Goal: Check status: Check status

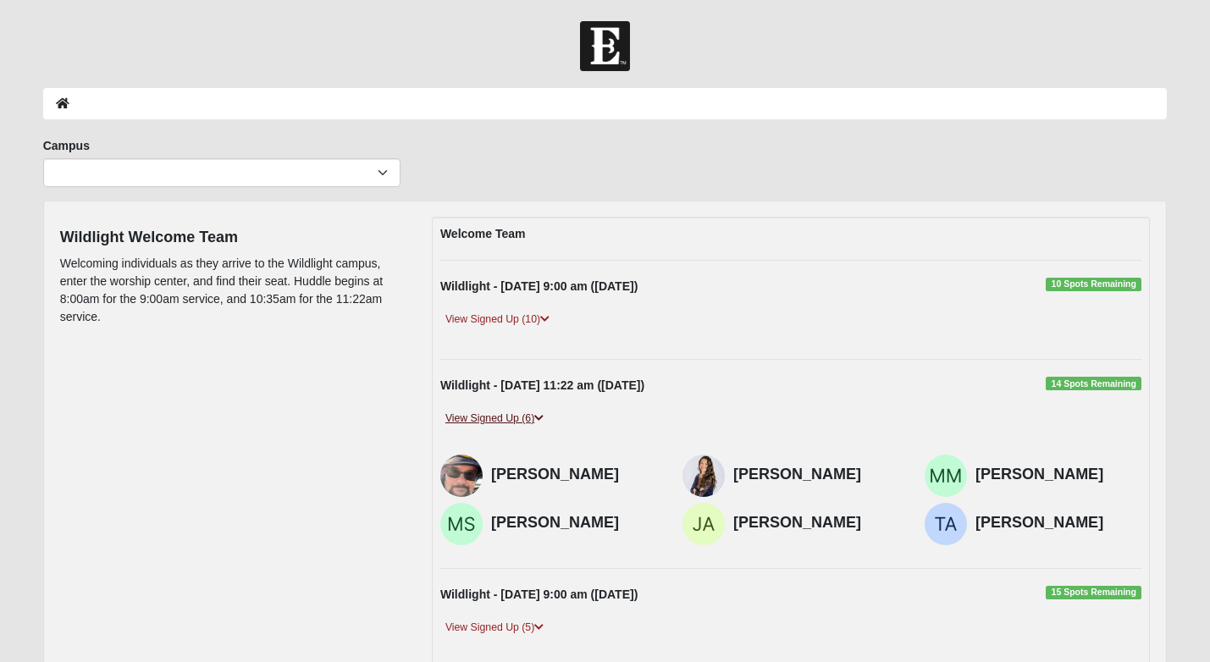
click at [532, 411] on link "View Signed Up (6)" at bounding box center [494, 419] width 108 height 18
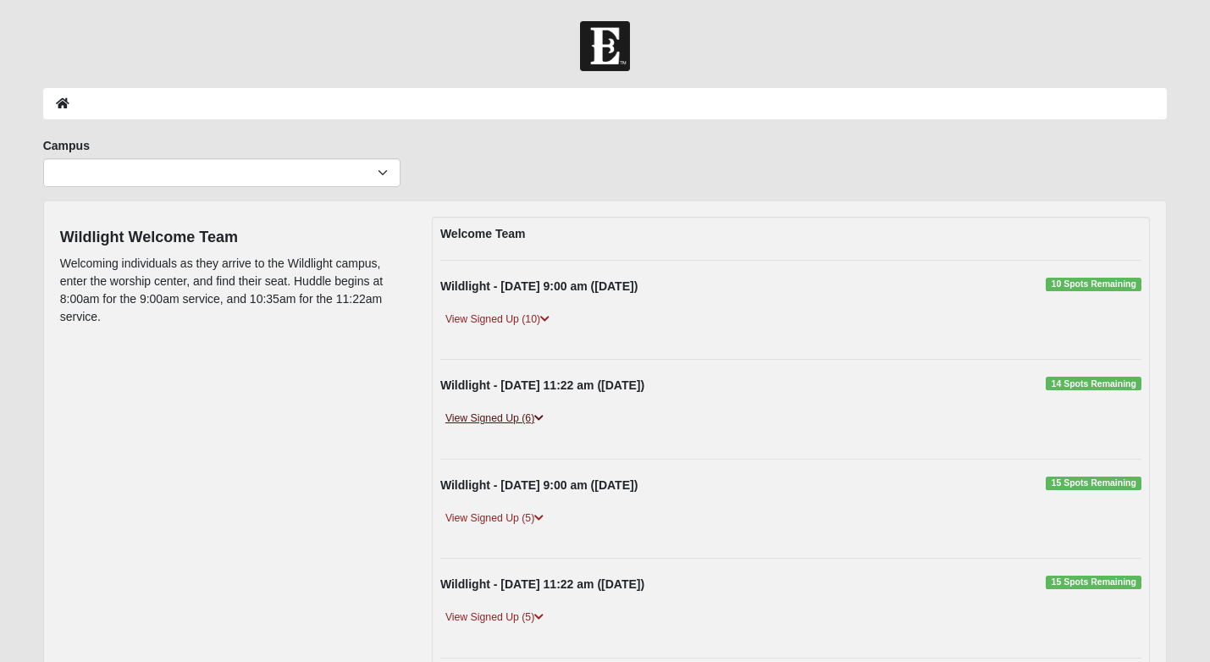
click at [534, 416] on link "View Signed Up (6)" at bounding box center [494, 419] width 108 height 18
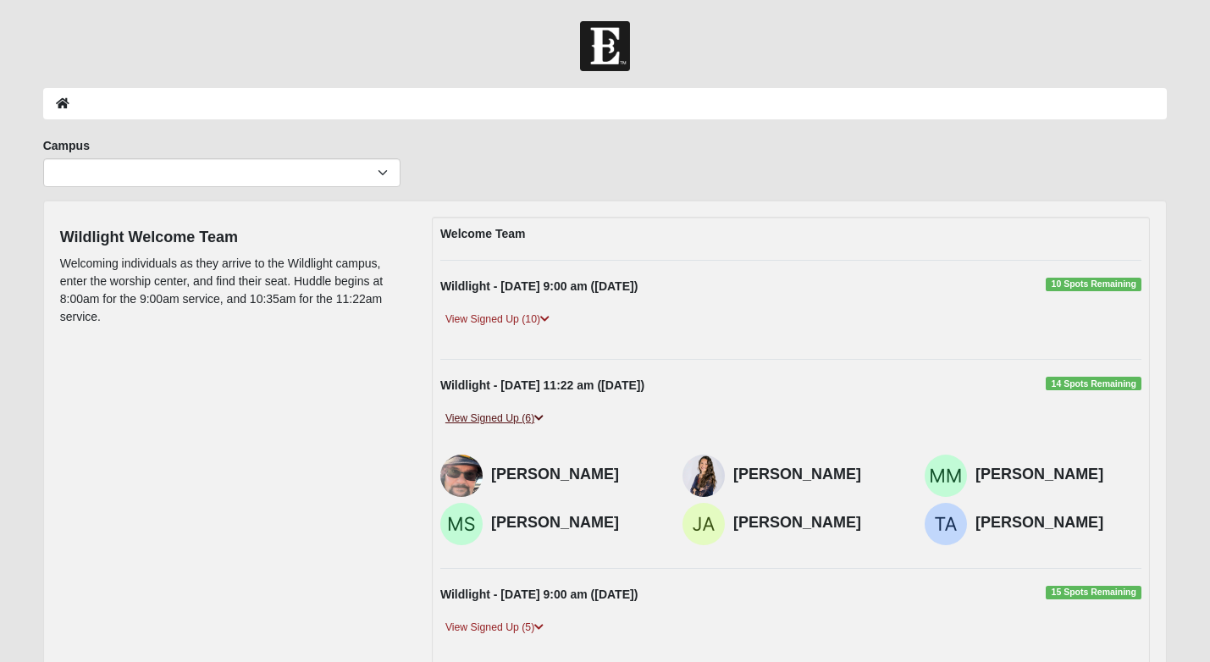
click at [534, 416] on link "View Signed Up (6)" at bounding box center [494, 419] width 108 height 18
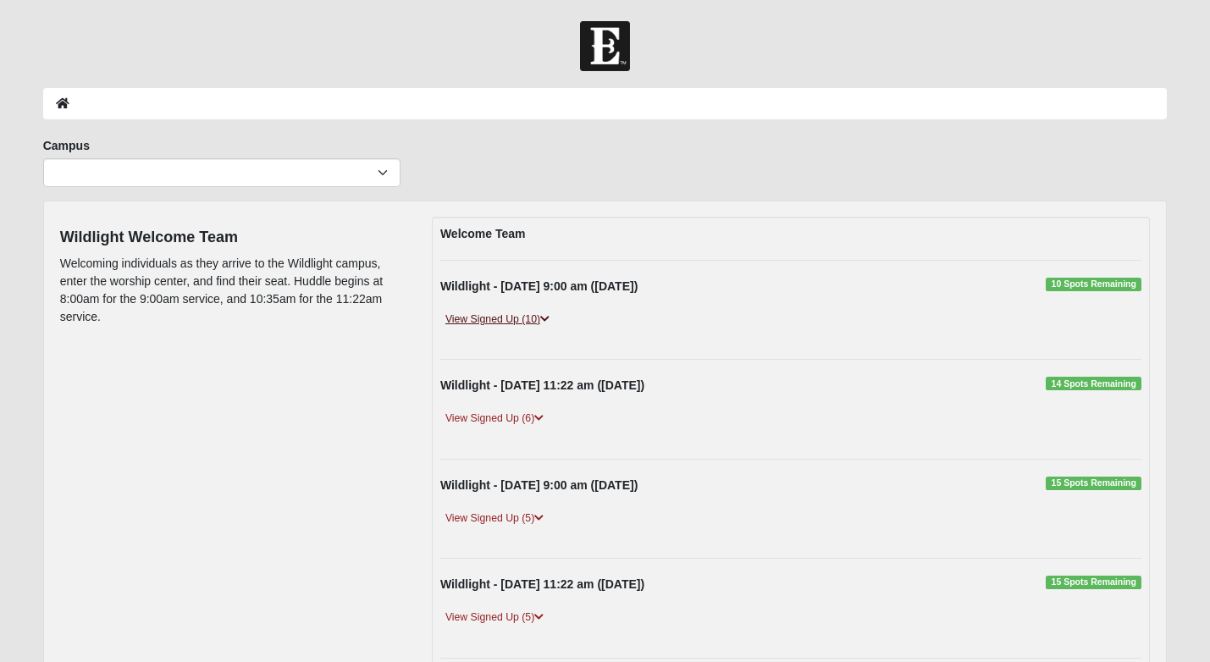
click at [544, 321] on icon at bounding box center [544, 319] width 9 height 10
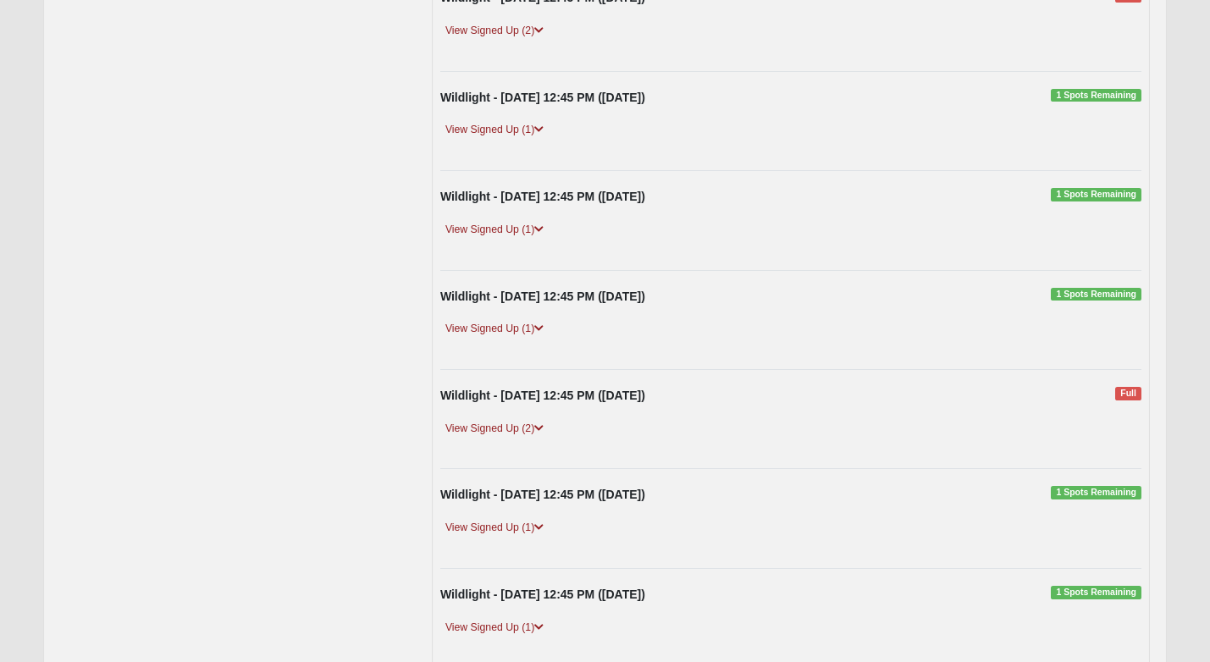
scroll to position [792, 0]
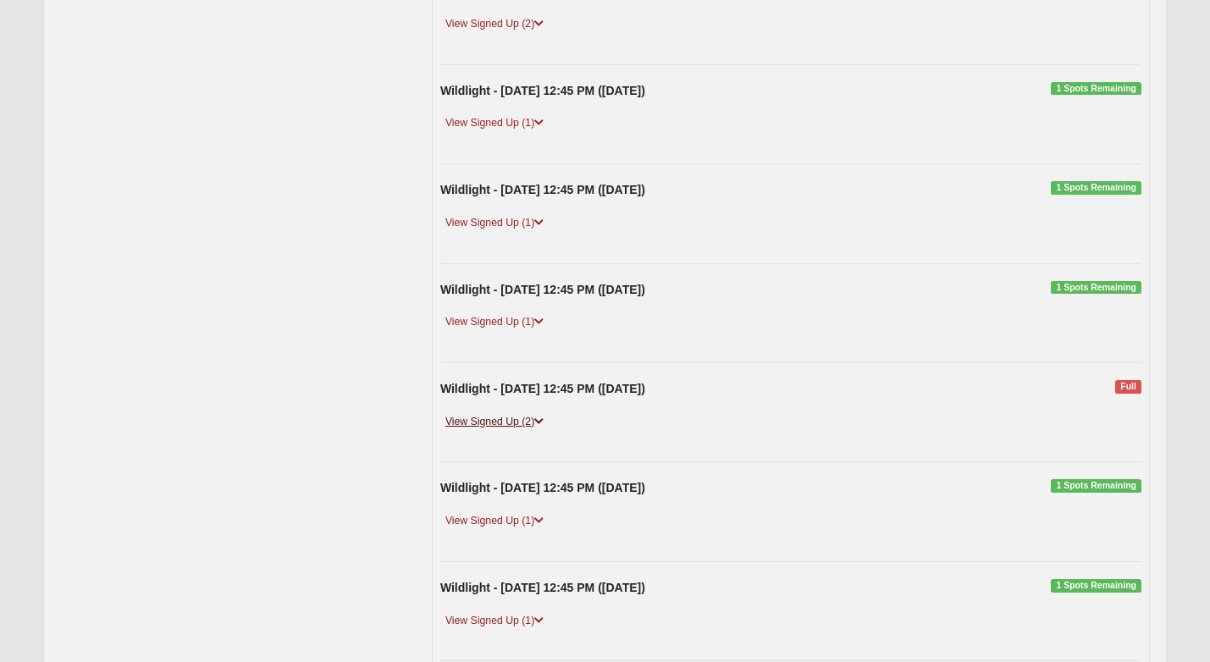
click at [541, 413] on link "View Signed Up (2)" at bounding box center [494, 422] width 108 height 18
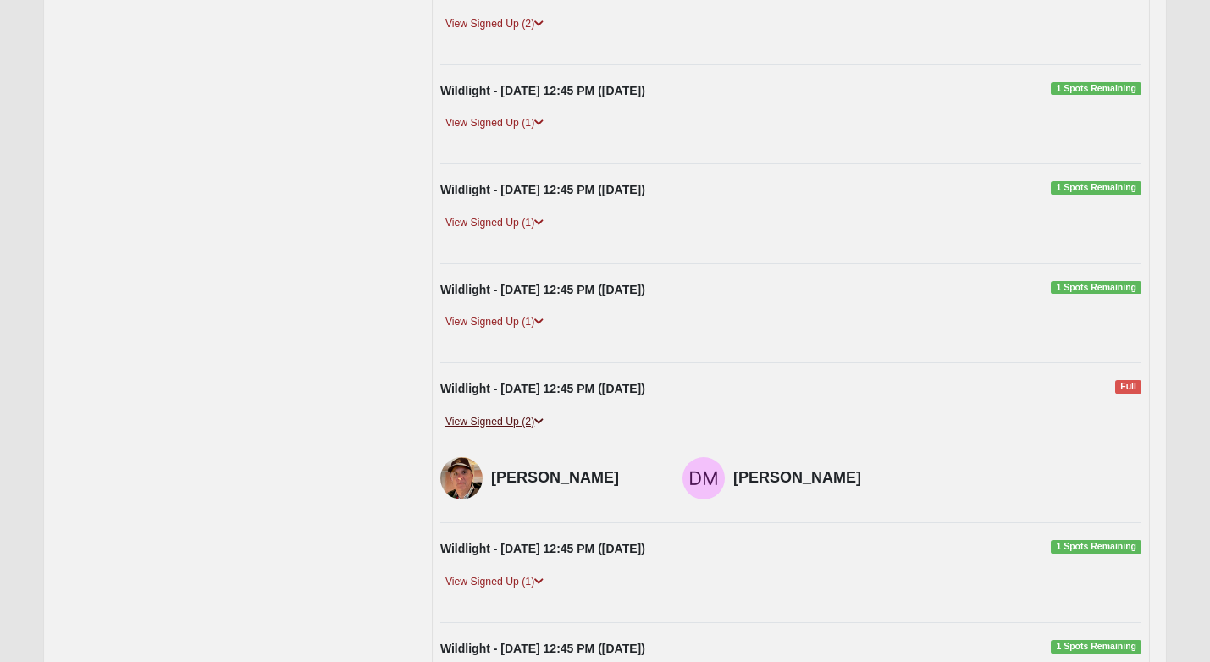
click at [541, 413] on link "View Signed Up (2)" at bounding box center [494, 422] width 108 height 18
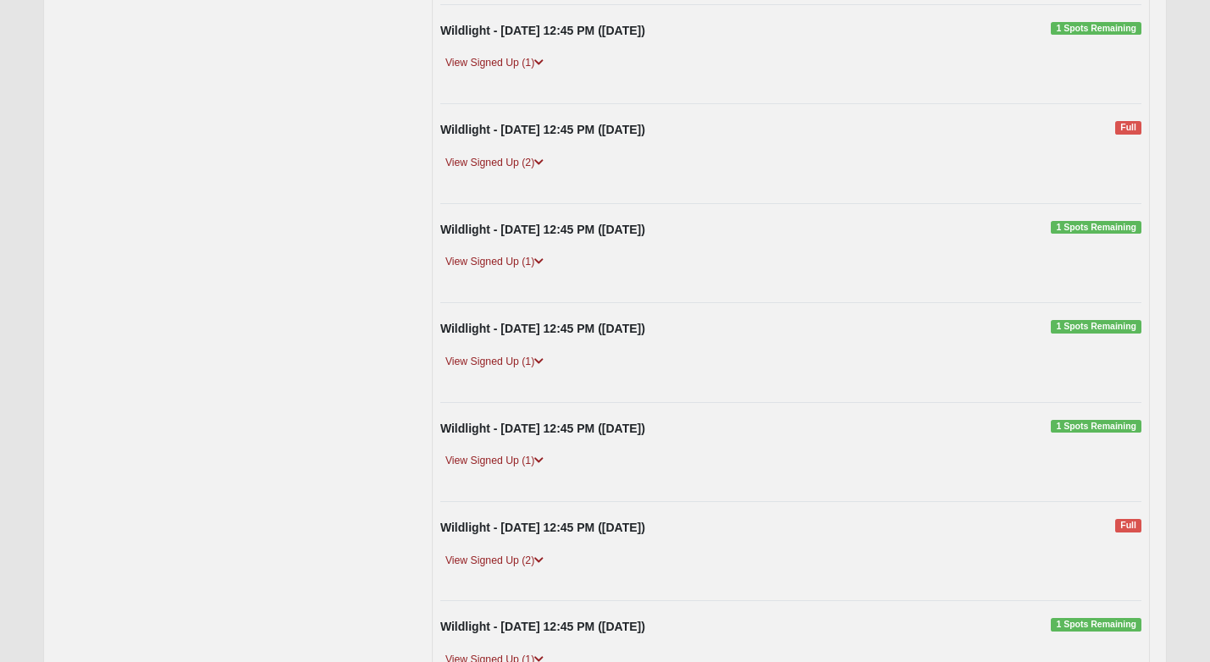
scroll to position [653, 0]
click at [543, 158] on icon at bounding box center [538, 163] width 9 height 10
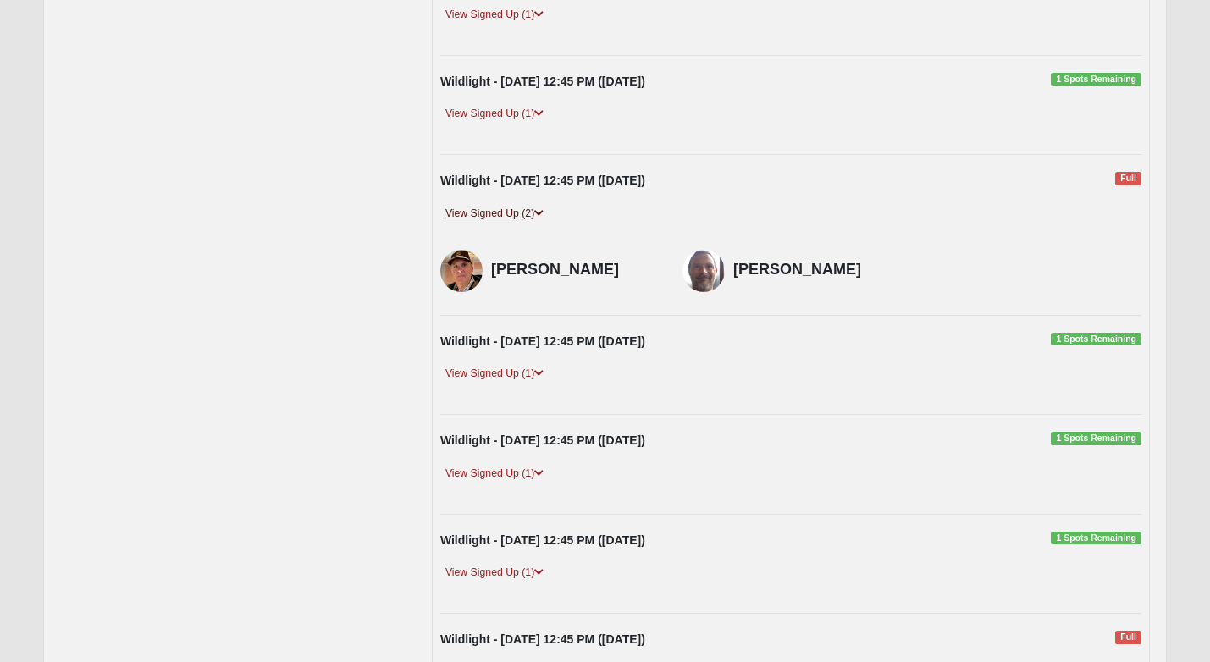
scroll to position [602, 0]
click at [543, 209] on icon at bounding box center [538, 214] width 9 height 10
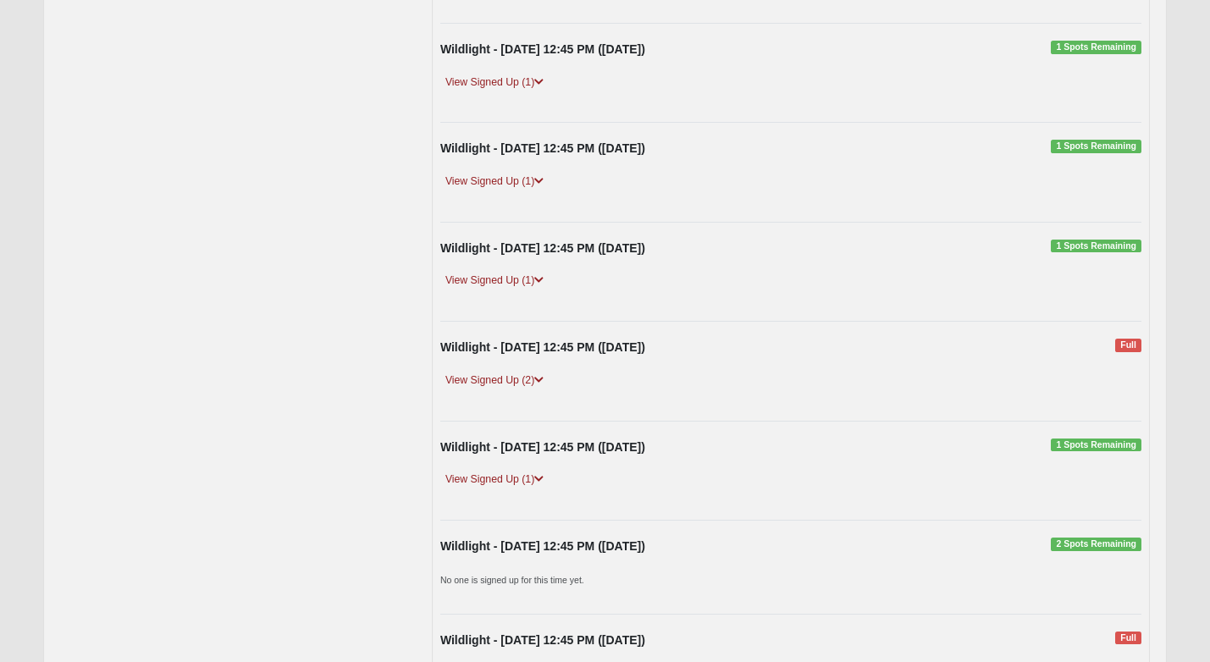
scroll to position [1332, 0]
click at [533, 370] on link "View Signed Up (2)" at bounding box center [494, 379] width 108 height 18
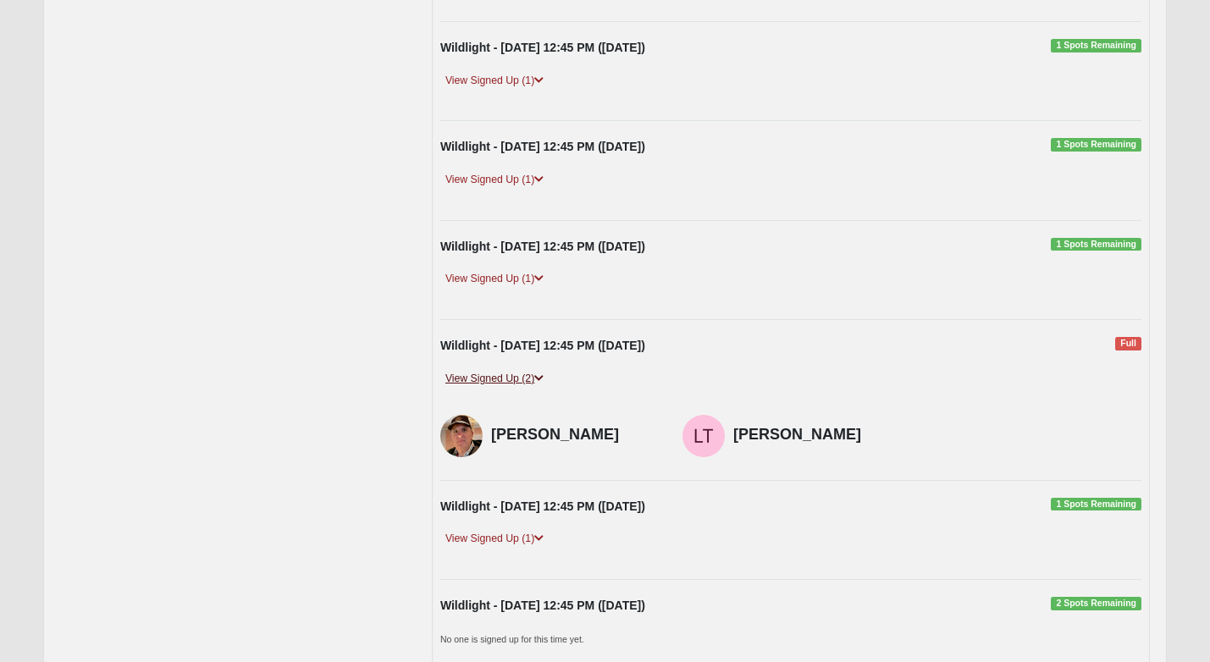
click at [533, 370] on link "View Signed Up (2)" at bounding box center [494, 379] width 108 height 18
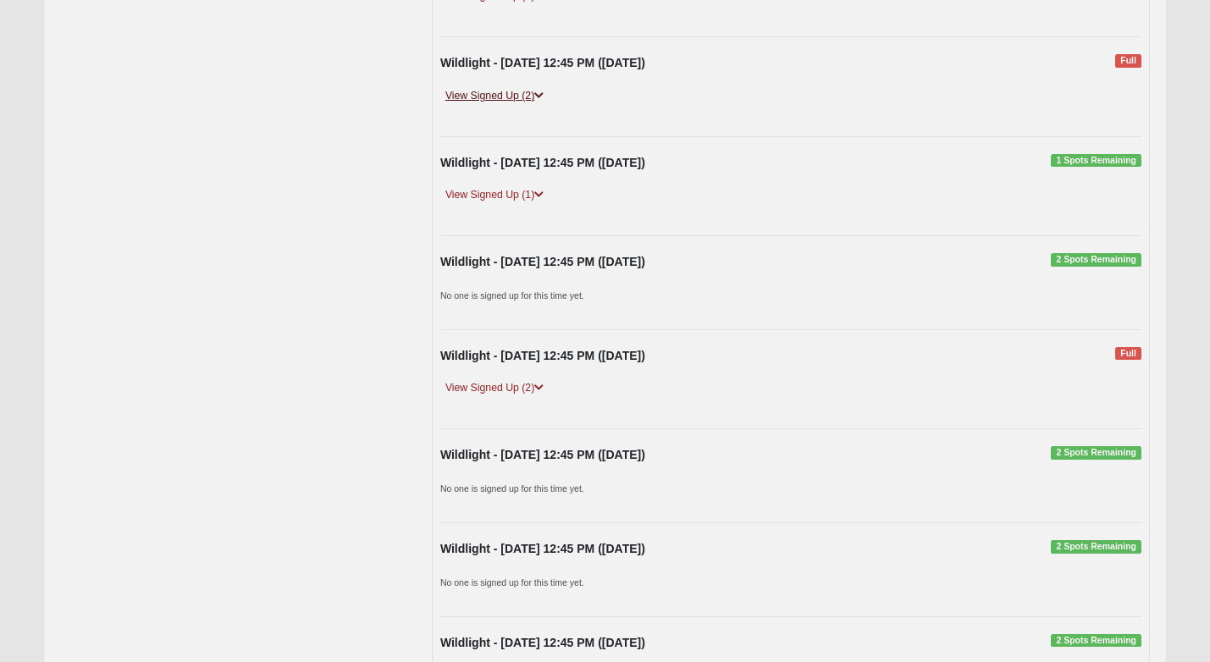
scroll to position [1616, 0]
click at [538, 382] on icon at bounding box center [538, 387] width 9 height 10
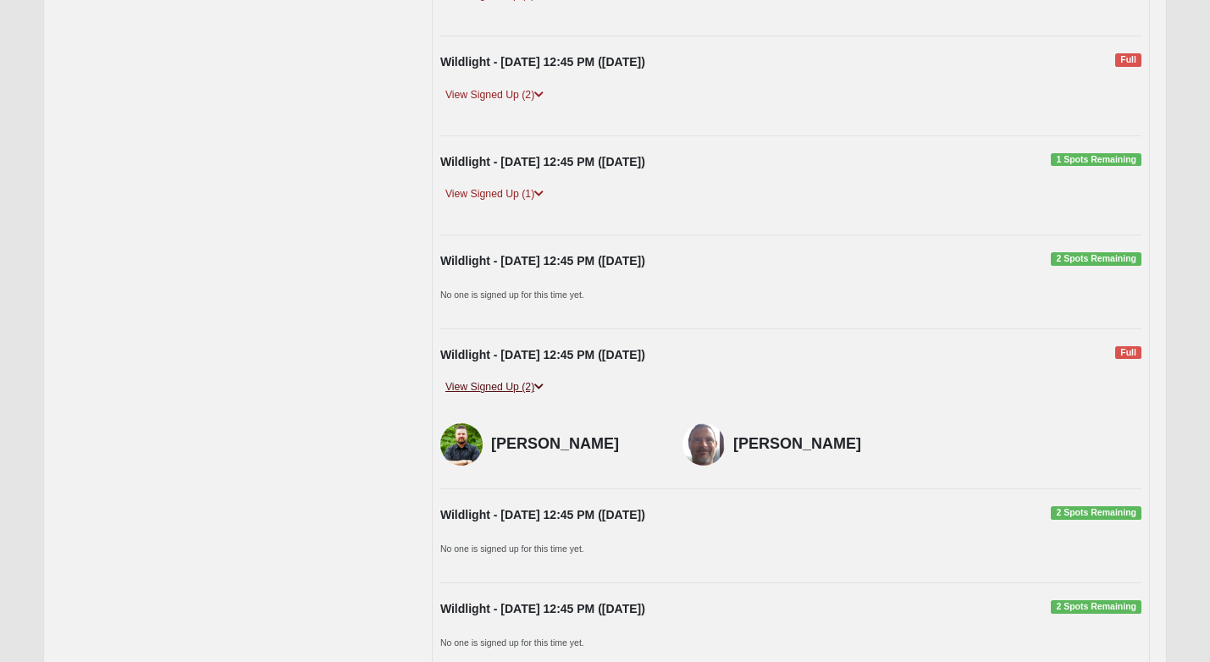
click at [538, 382] on icon at bounding box center [538, 387] width 9 height 10
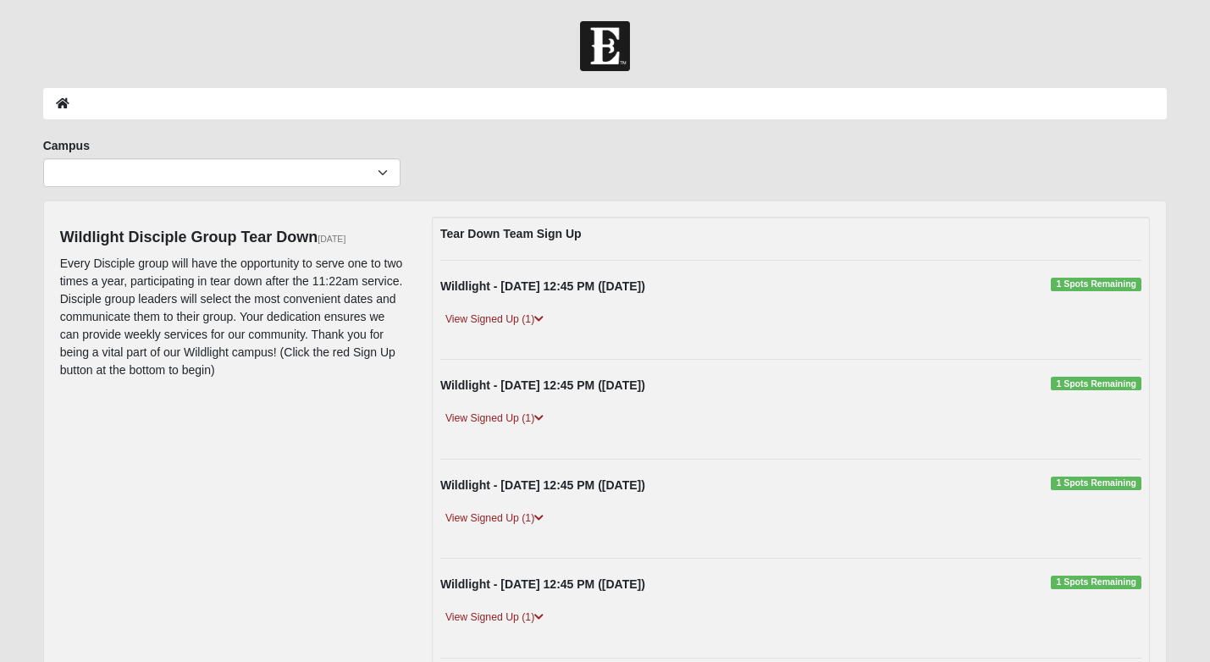
scroll to position [0, 0]
